Goal: Task Accomplishment & Management: Manage account settings

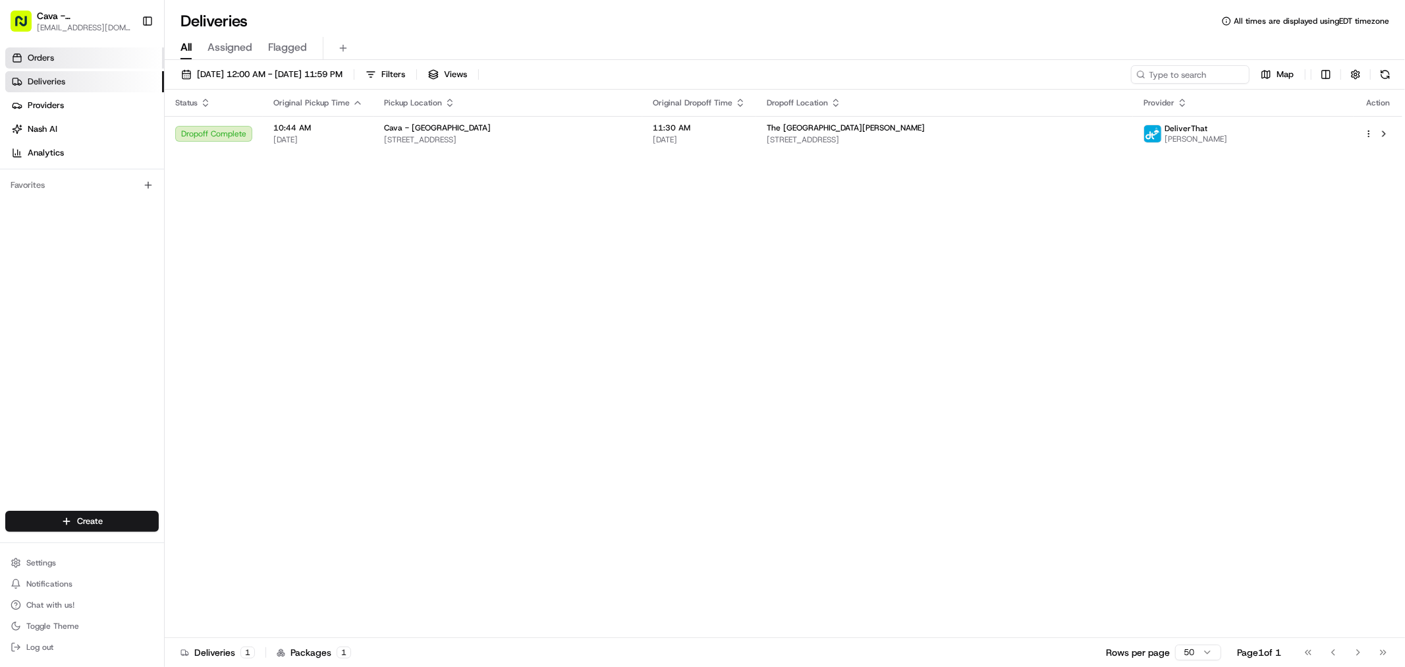
click at [57, 63] on link "Orders" at bounding box center [84, 57] width 159 height 21
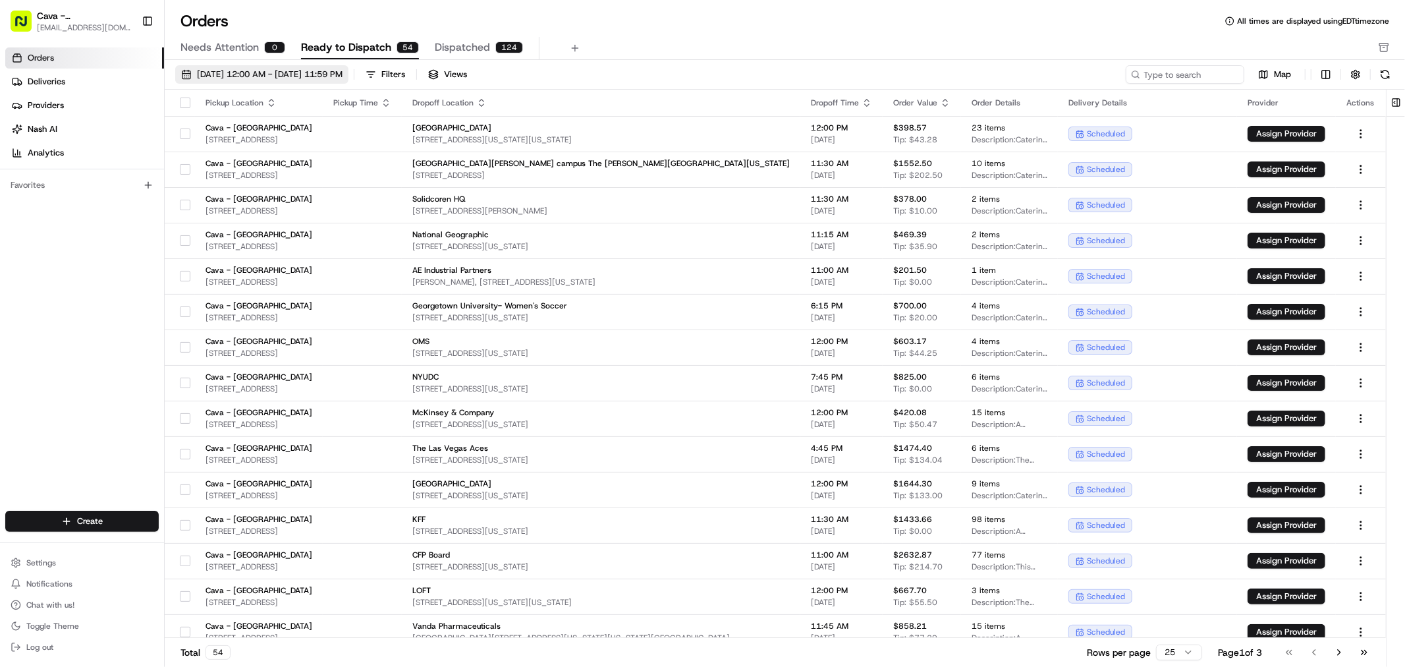
click at [343, 71] on span "[DATE] 12:00 AM - [DATE] 11:59 PM" at bounding box center [270, 75] width 146 height 12
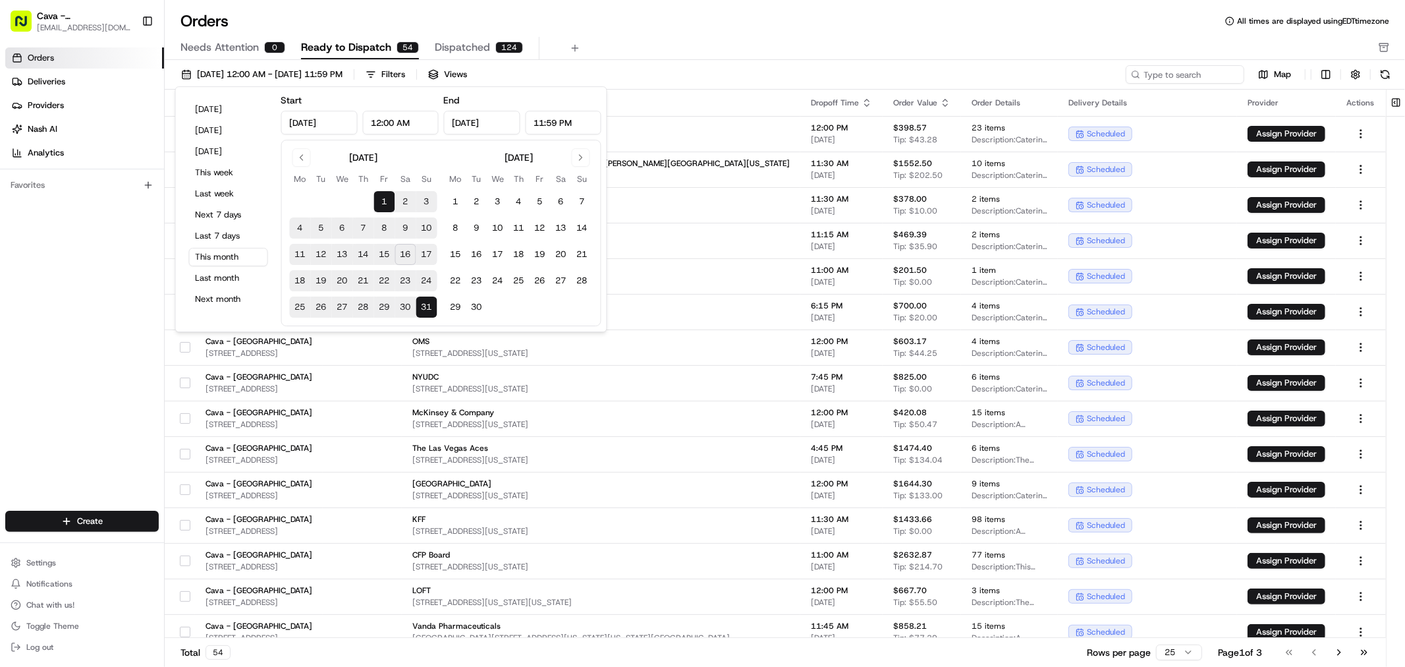
click at [304, 277] on button "18" at bounding box center [300, 280] width 21 height 21
type input "[DATE]"
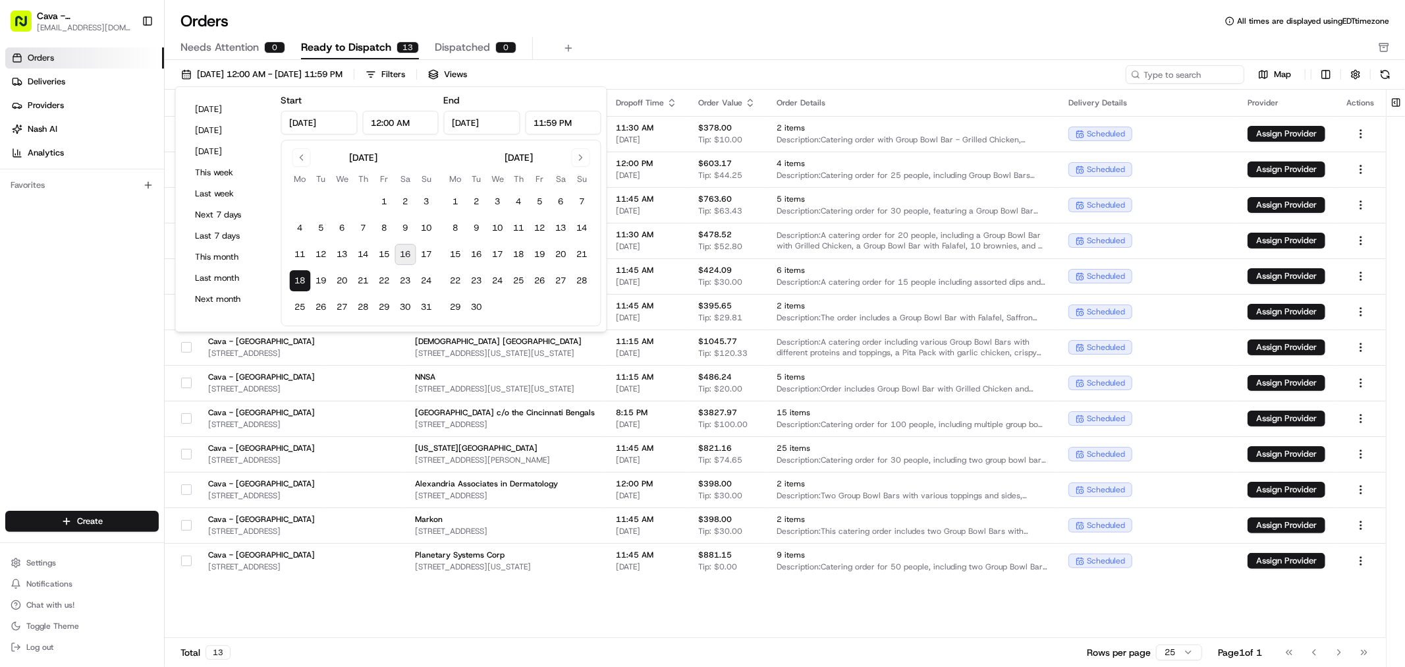
click at [304, 277] on button "18" at bounding box center [300, 280] width 21 height 21
click at [626, 40] on div "Needs Attention 0 Ready to Dispatch 13 Dispatched 0" at bounding box center [775, 48] width 1190 height 22
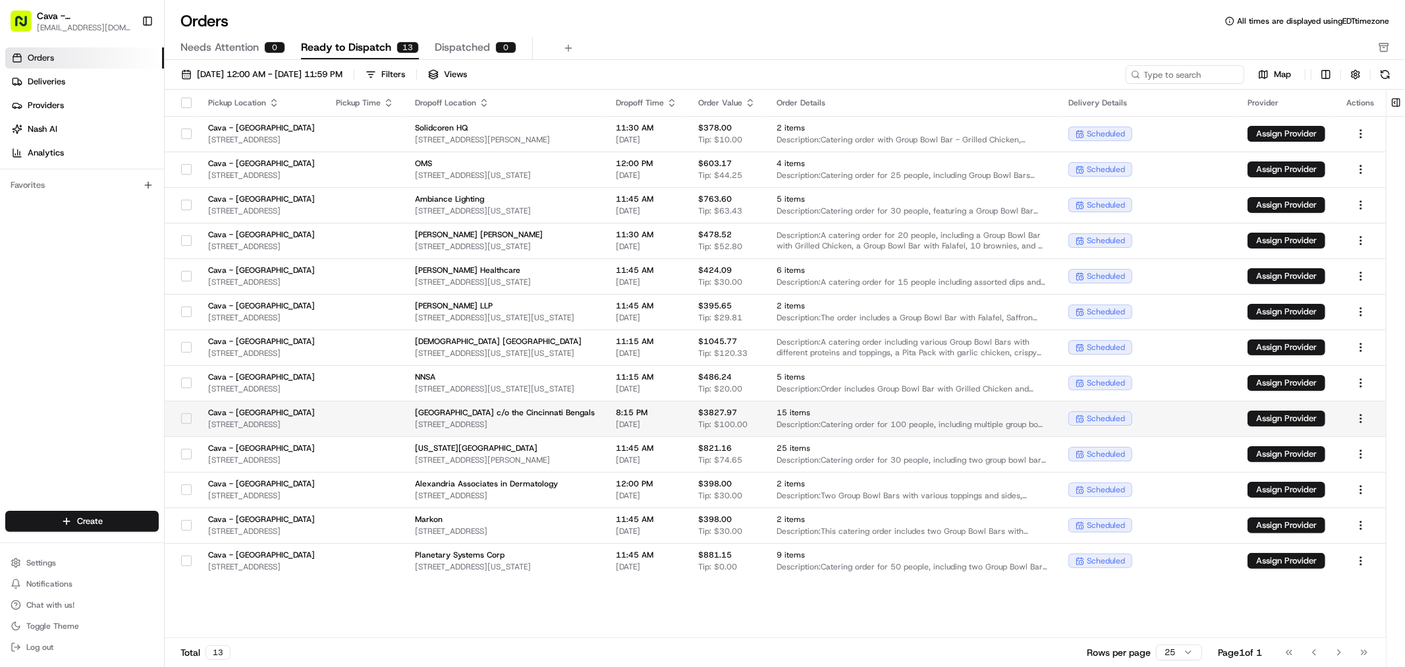
click at [186, 416] on button "button" at bounding box center [186, 418] width 11 height 11
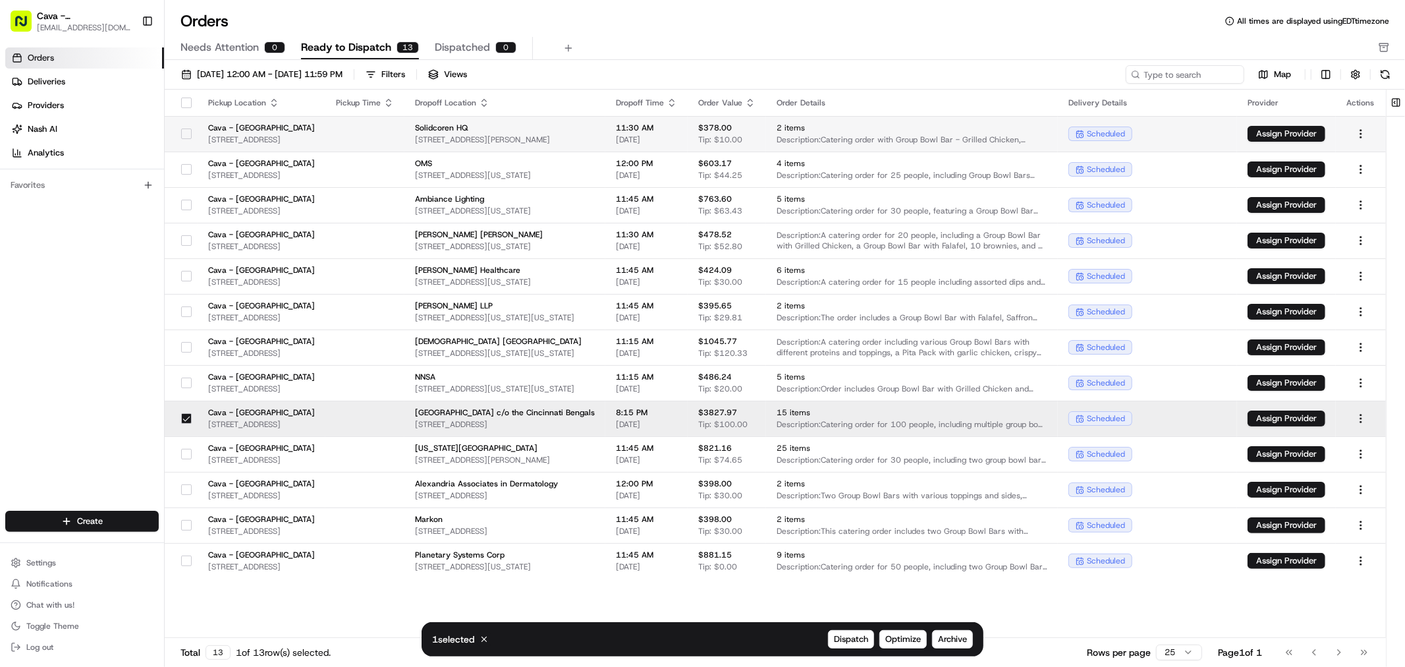
click at [178, 134] on div at bounding box center [186, 133] width 22 height 21
click at [184, 452] on button "button" at bounding box center [186, 454] width 11 height 11
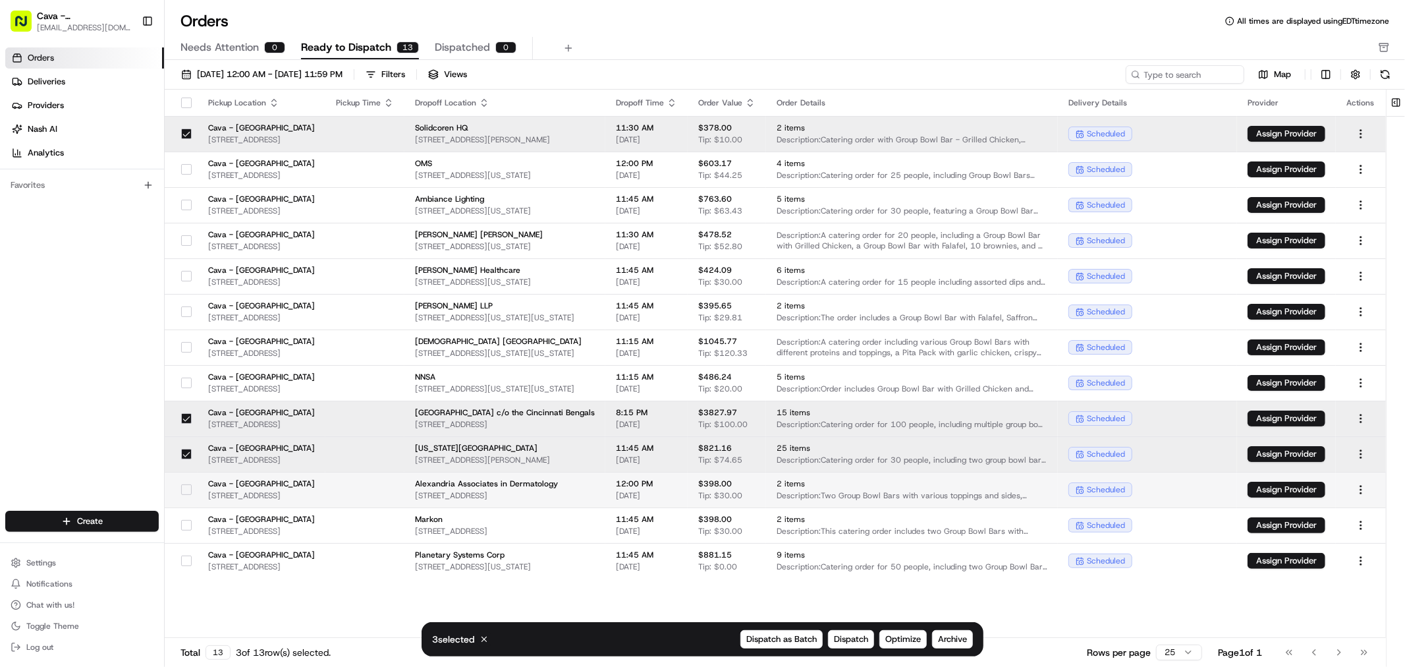
click at [186, 489] on button "button" at bounding box center [186, 489] width 11 height 11
click at [186, 350] on button "button" at bounding box center [186, 347] width 11 height 11
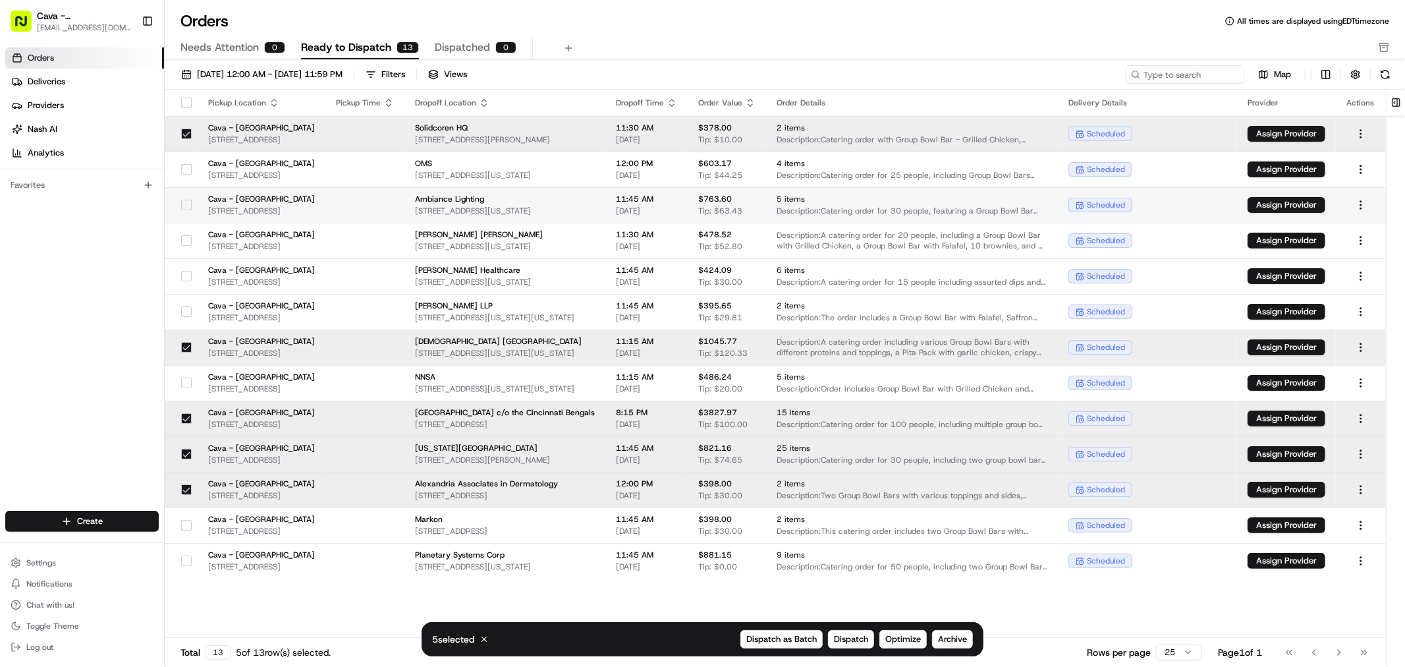
click at [190, 203] on button "button" at bounding box center [186, 205] width 11 height 11
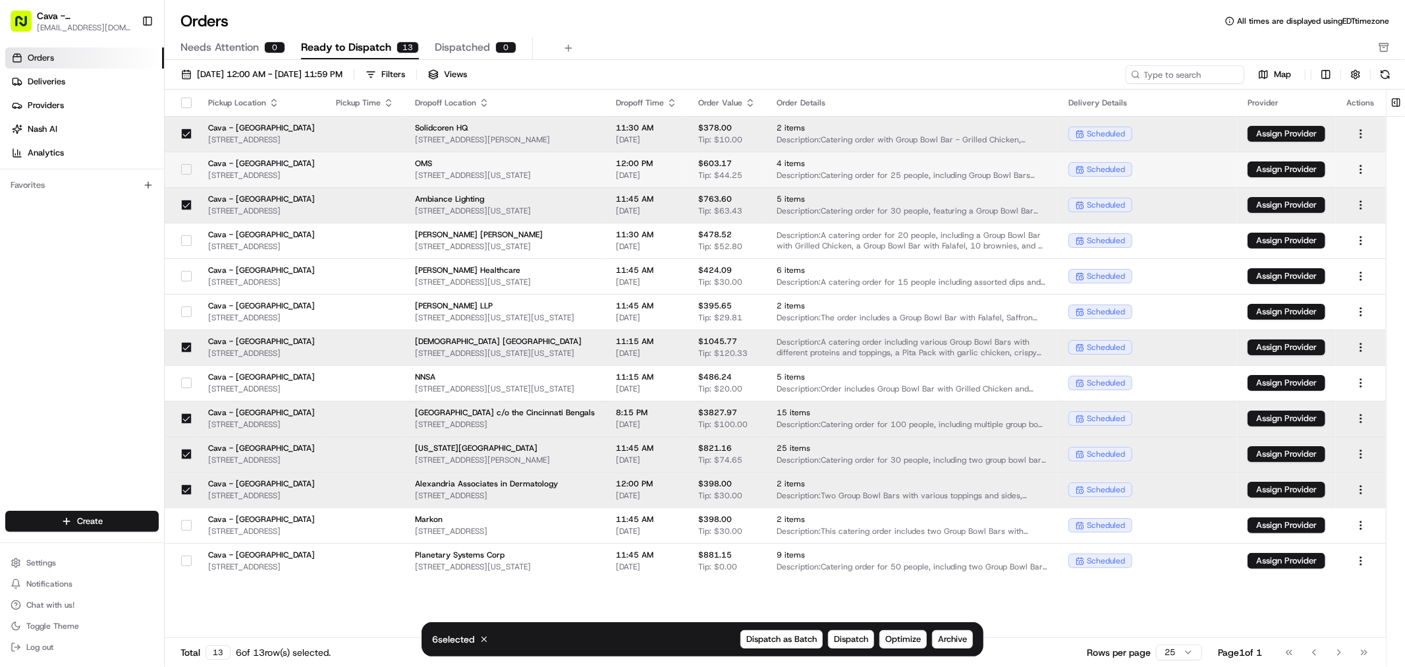
click at [186, 163] on div at bounding box center [186, 169] width 22 height 21
click at [957, 638] on span "Archive" at bounding box center [952, 639] width 29 height 12
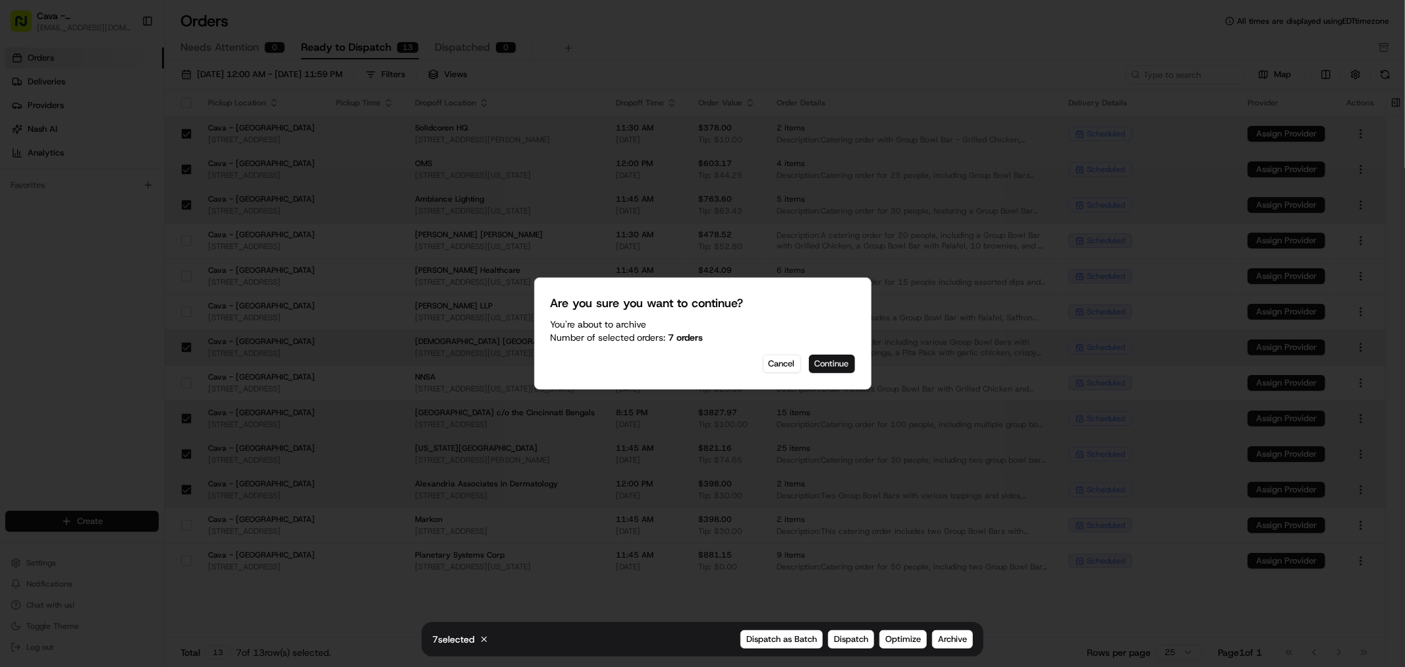
click at [839, 360] on button "Continue" at bounding box center [832, 363] width 46 height 18
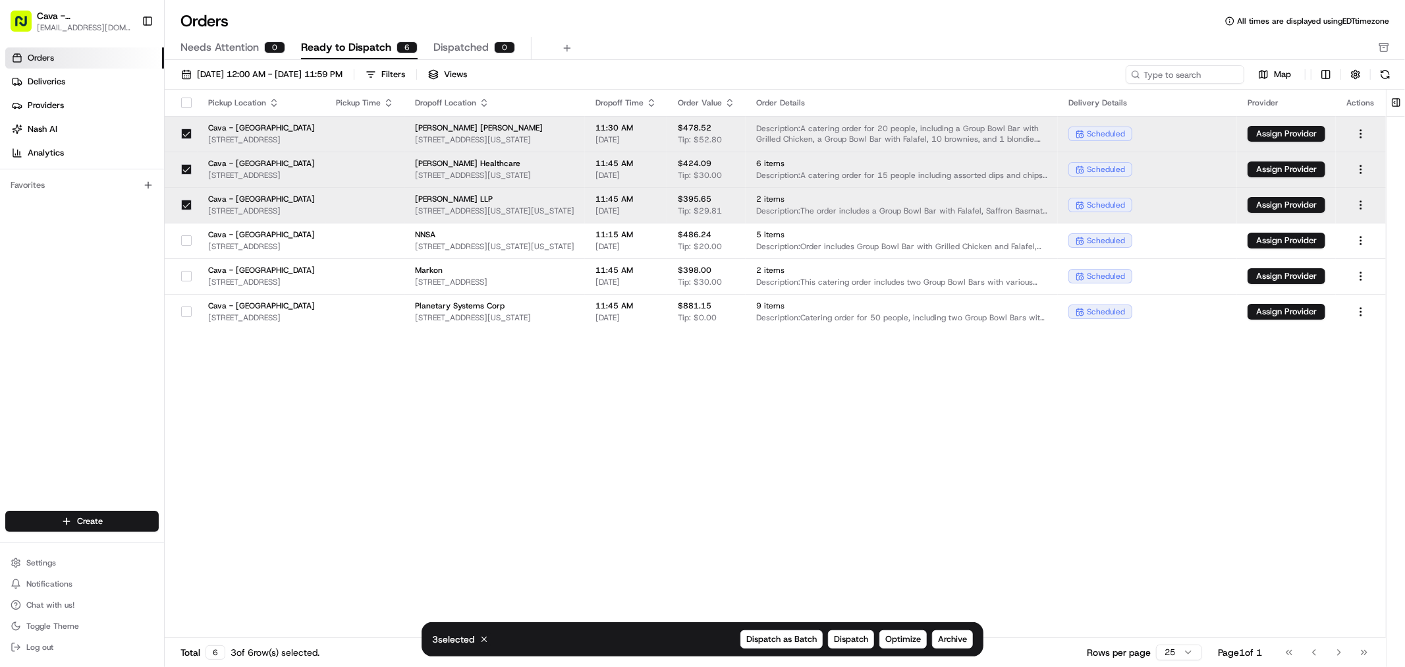
click at [609, 407] on div "Pickup Location Pickup Time Dropoff Location Dropoff Time Order Value Order Det…" at bounding box center [775, 364] width 1221 height 548
click at [183, 206] on button "button" at bounding box center [186, 205] width 11 height 11
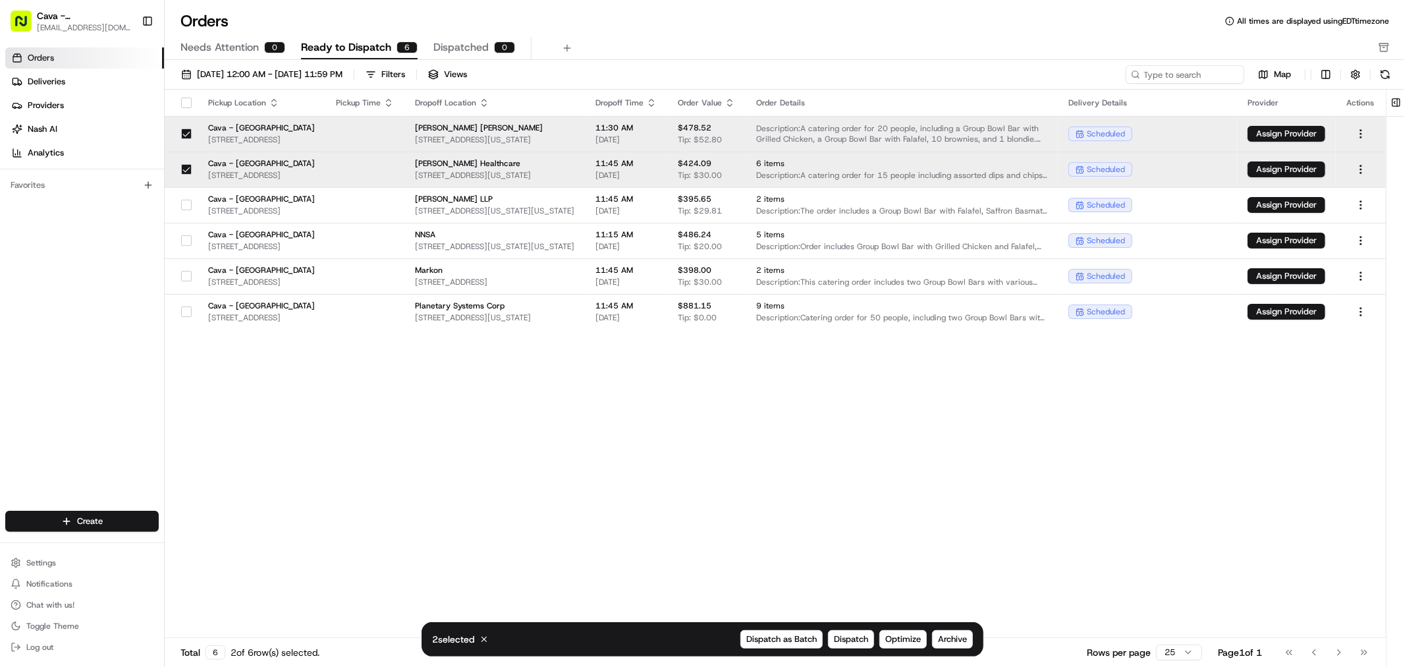
click at [182, 168] on button "button" at bounding box center [186, 169] width 11 height 11
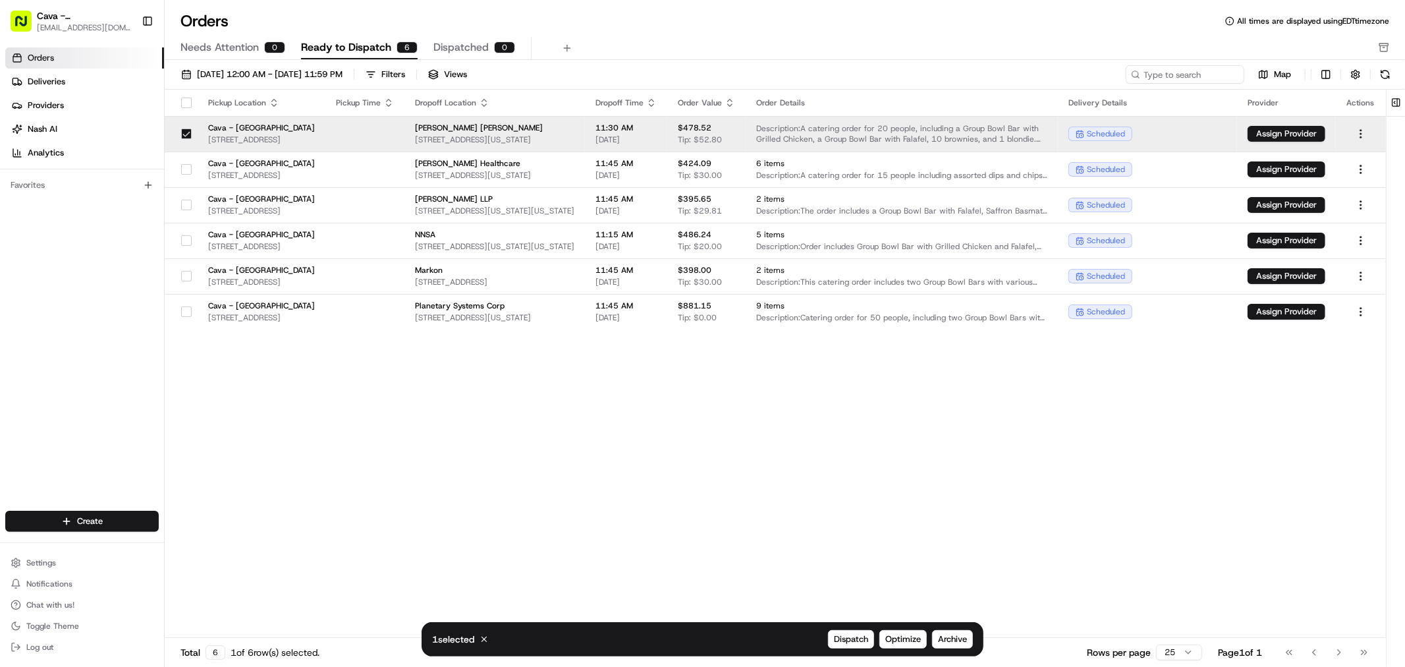
click at [182, 136] on button "button" at bounding box center [186, 133] width 11 height 11
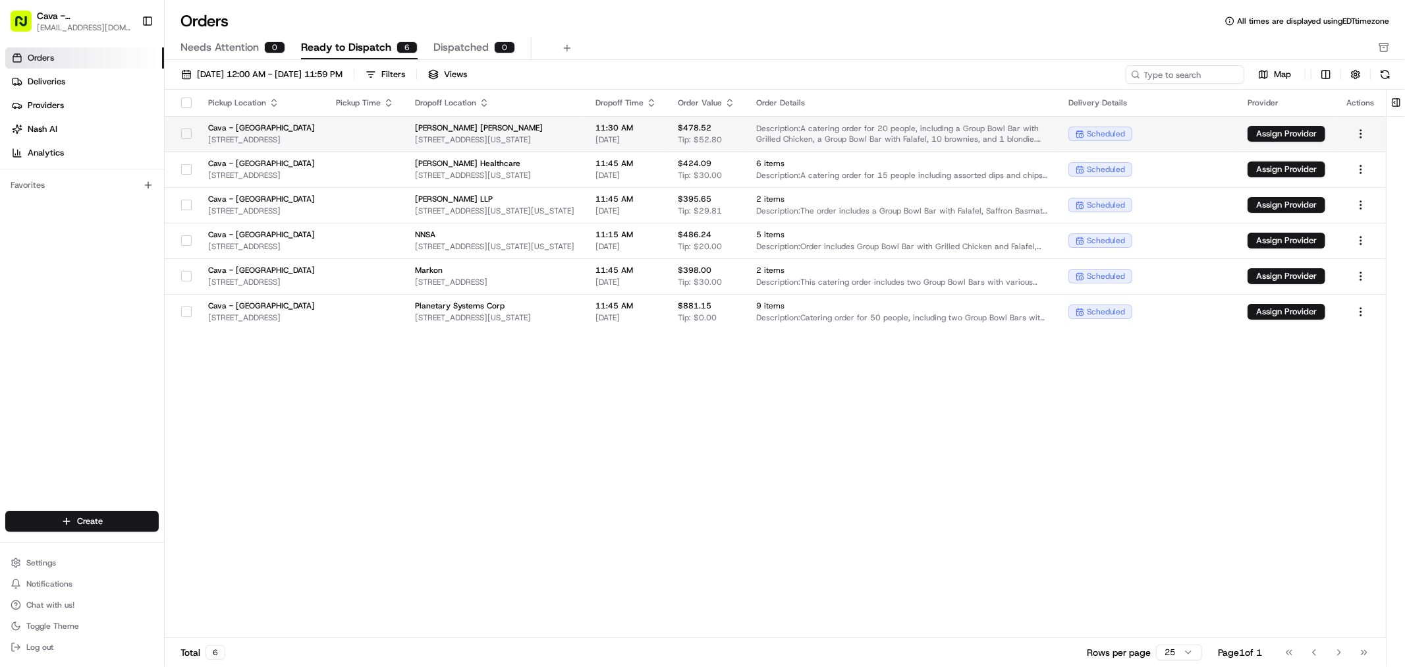
click at [178, 134] on div at bounding box center [186, 133] width 22 height 21
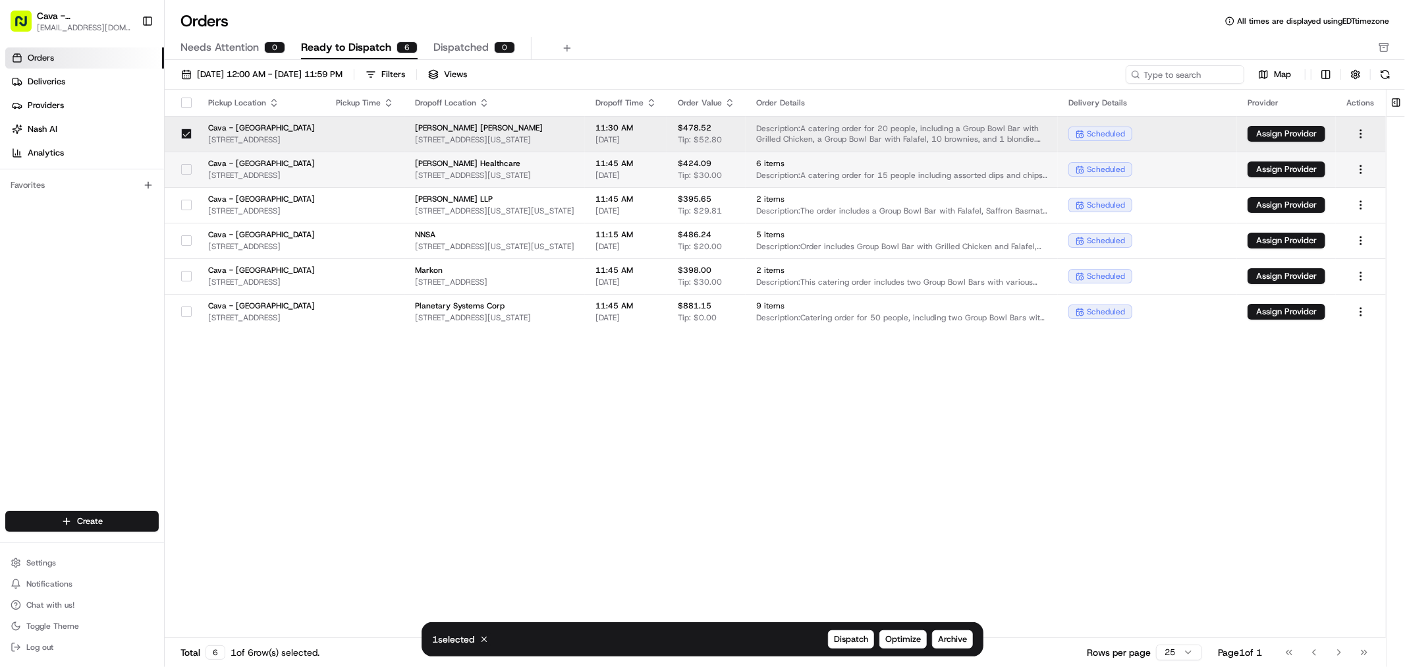
click at [181, 171] on button "button" at bounding box center [186, 169] width 11 height 11
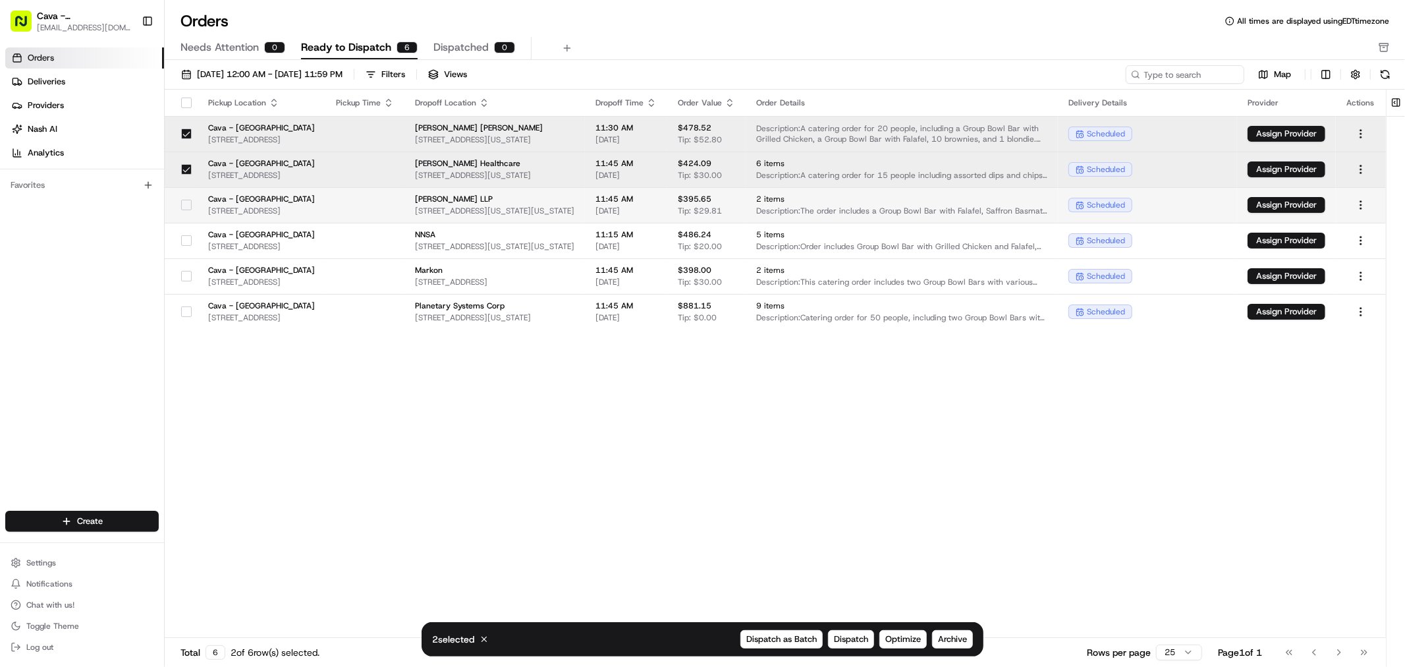
click at [184, 202] on button "button" at bounding box center [186, 205] width 11 height 11
click at [178, 163] on div at bounding box center [186, 169] width 22 height 21
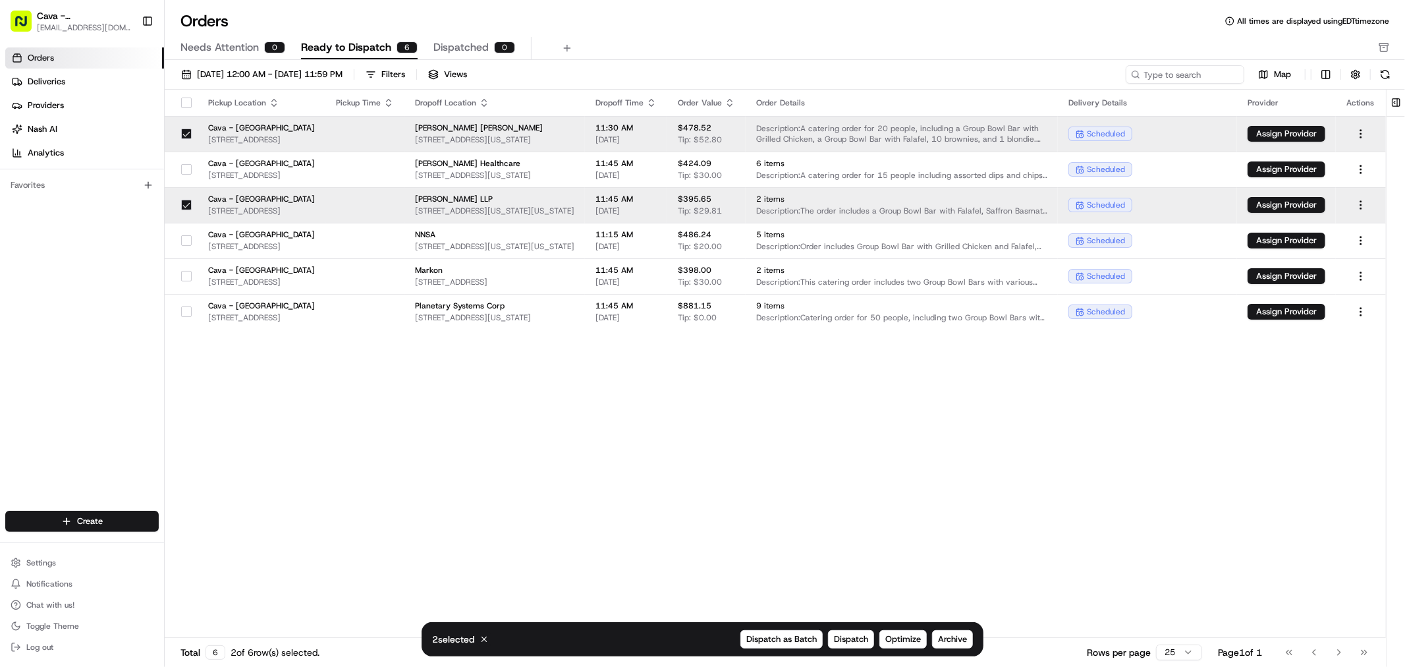
click at [181, 130] on button "button" at bounding box center [186, 133] width 11 height 11
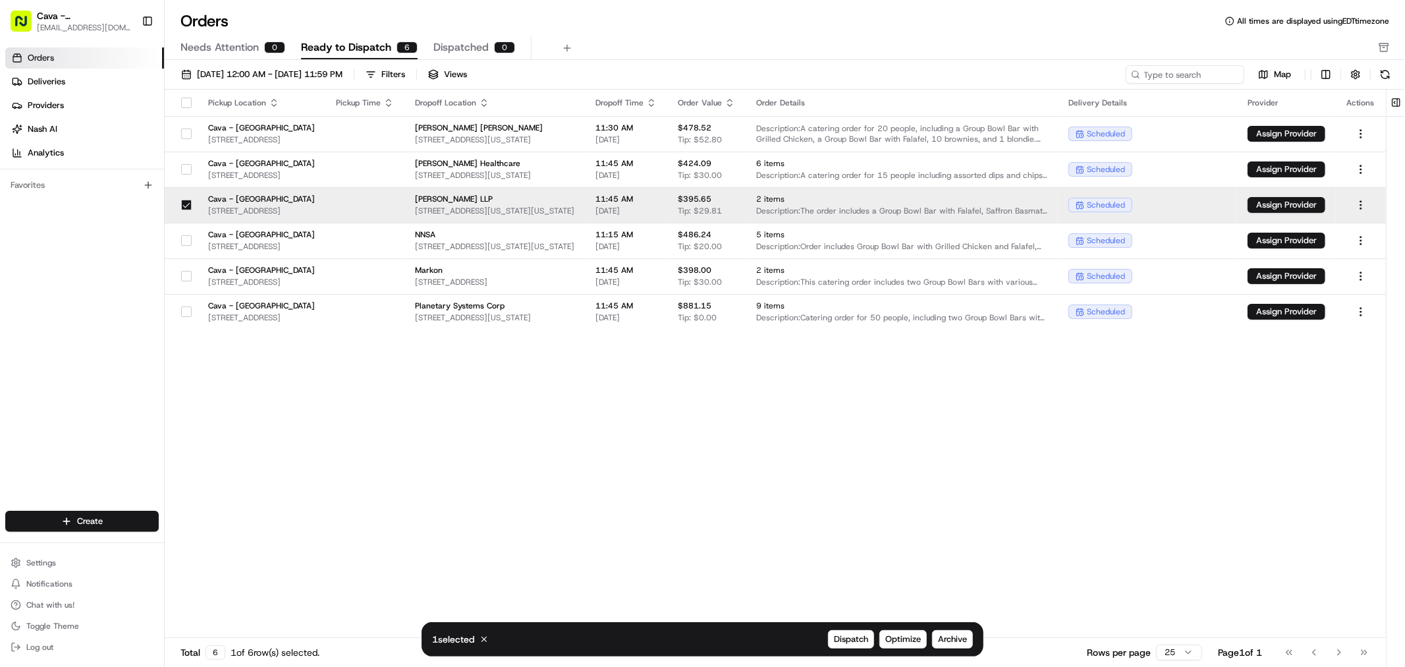
click at [186, 212] on div at bounding box center [186, 204] width 22 height 21
